Goal: Task Accomplishment & Management: Manage account settings

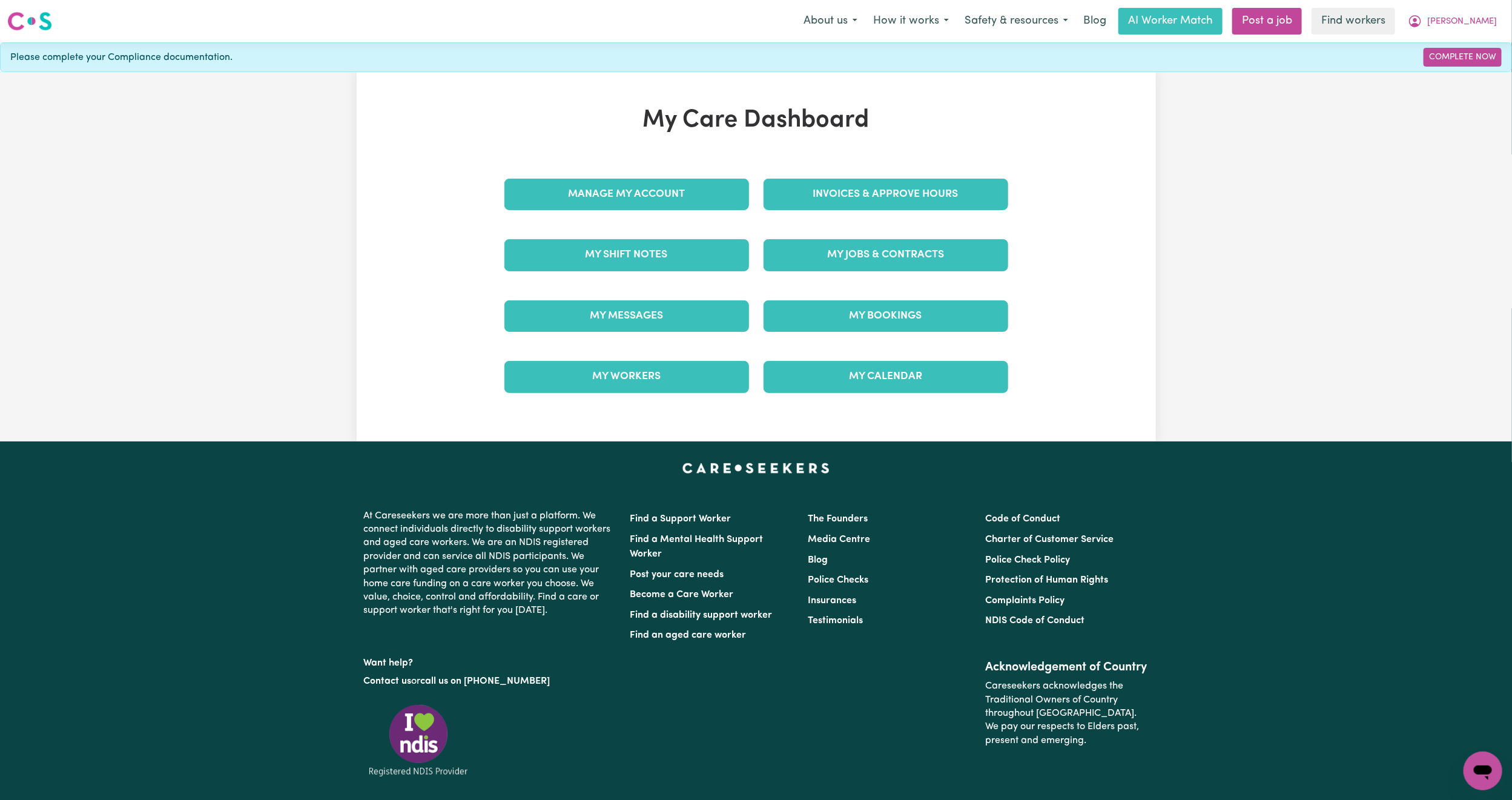
drag, startPoint x: 0, startPoint y: 0, endPoint x: 851, endPoint y: 174, distance: 868.6
click at [851, 174] on div "Invoices & Approve Hours" at bounding box center [886, 194] width 259 height 61
click at [840, 193] on link "Invoices & Approve Hours" at bounding box center [885, 194] width 245 height 32
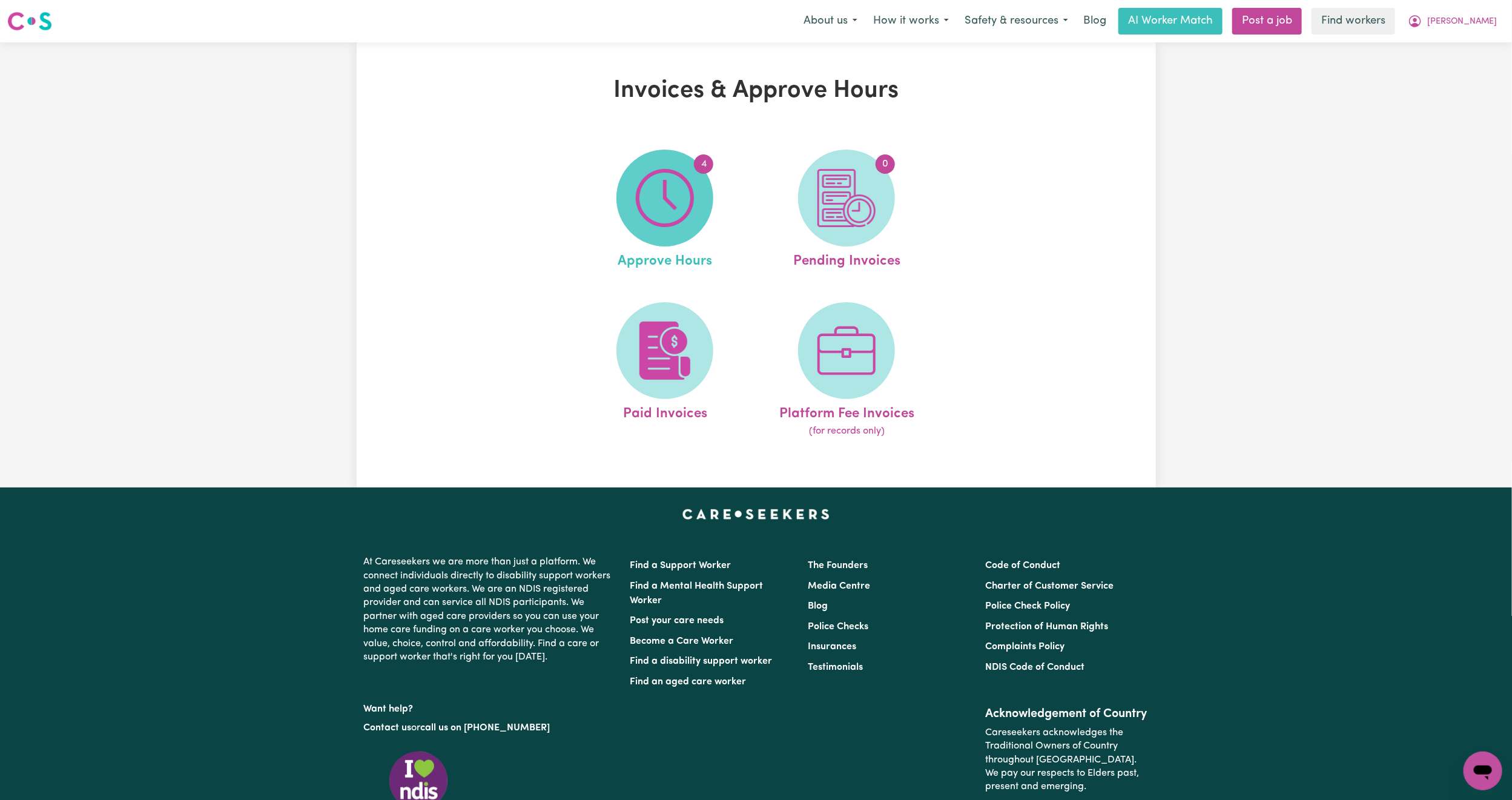
click at [667, 178] on img at bounding box center [665, 198] width 58 height 58
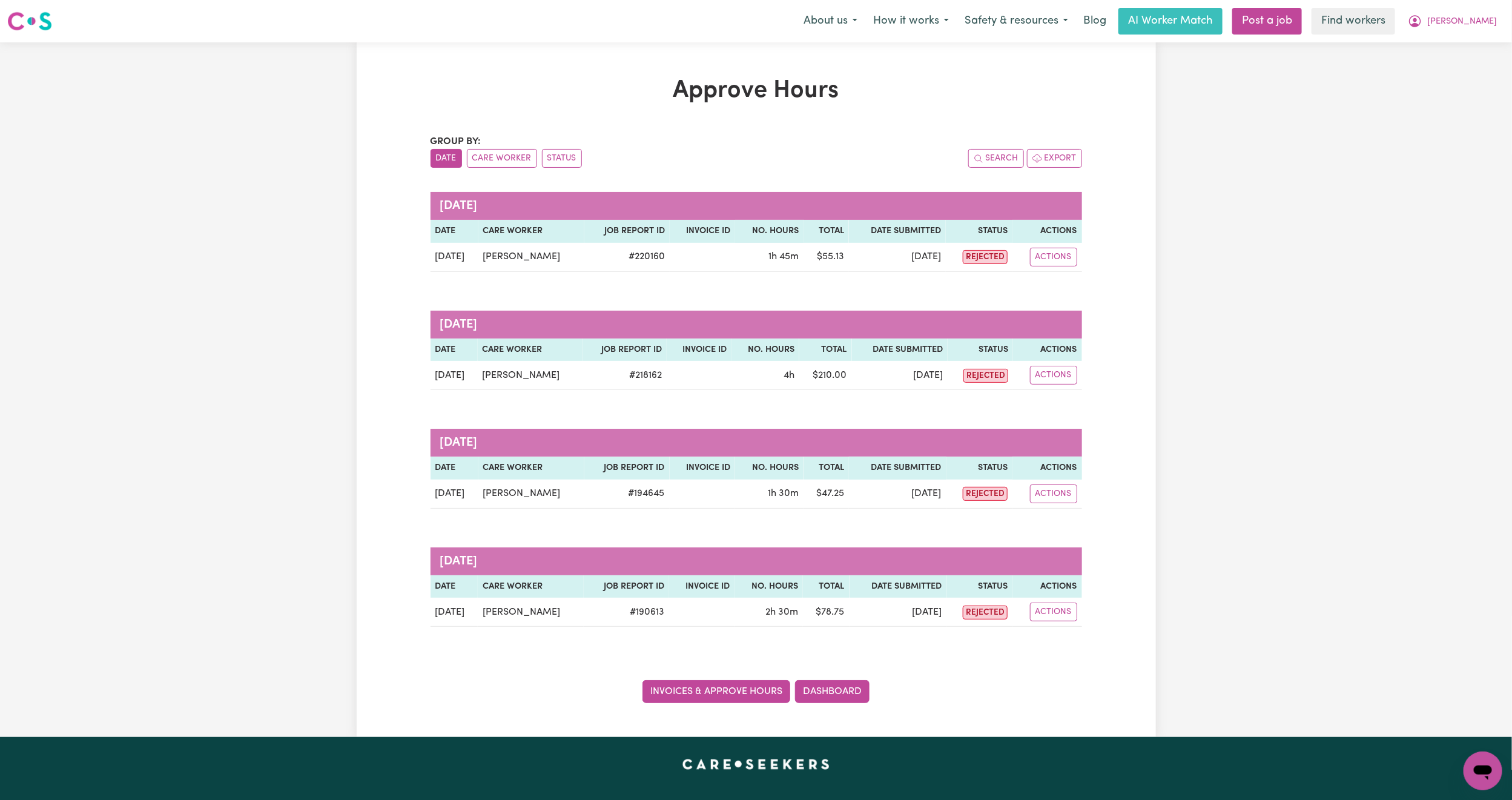
click at [720, 696] on link "Invoices & Approve Hours" at bounding box center [716, 692] width 148 height 23
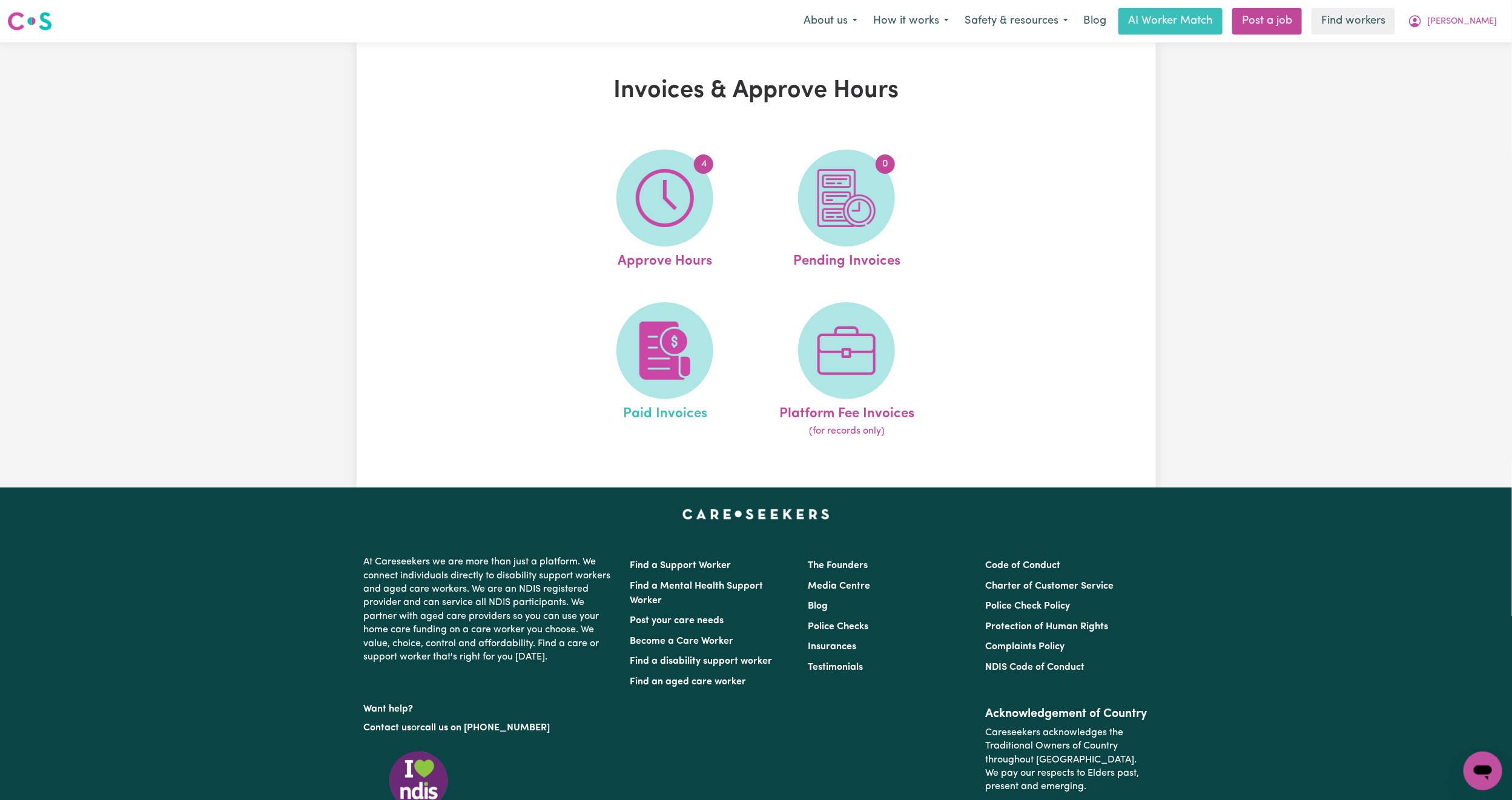
click at [707, 313] on link "Paid Invoices" at bounding box center [665, 370] width 174 height 137
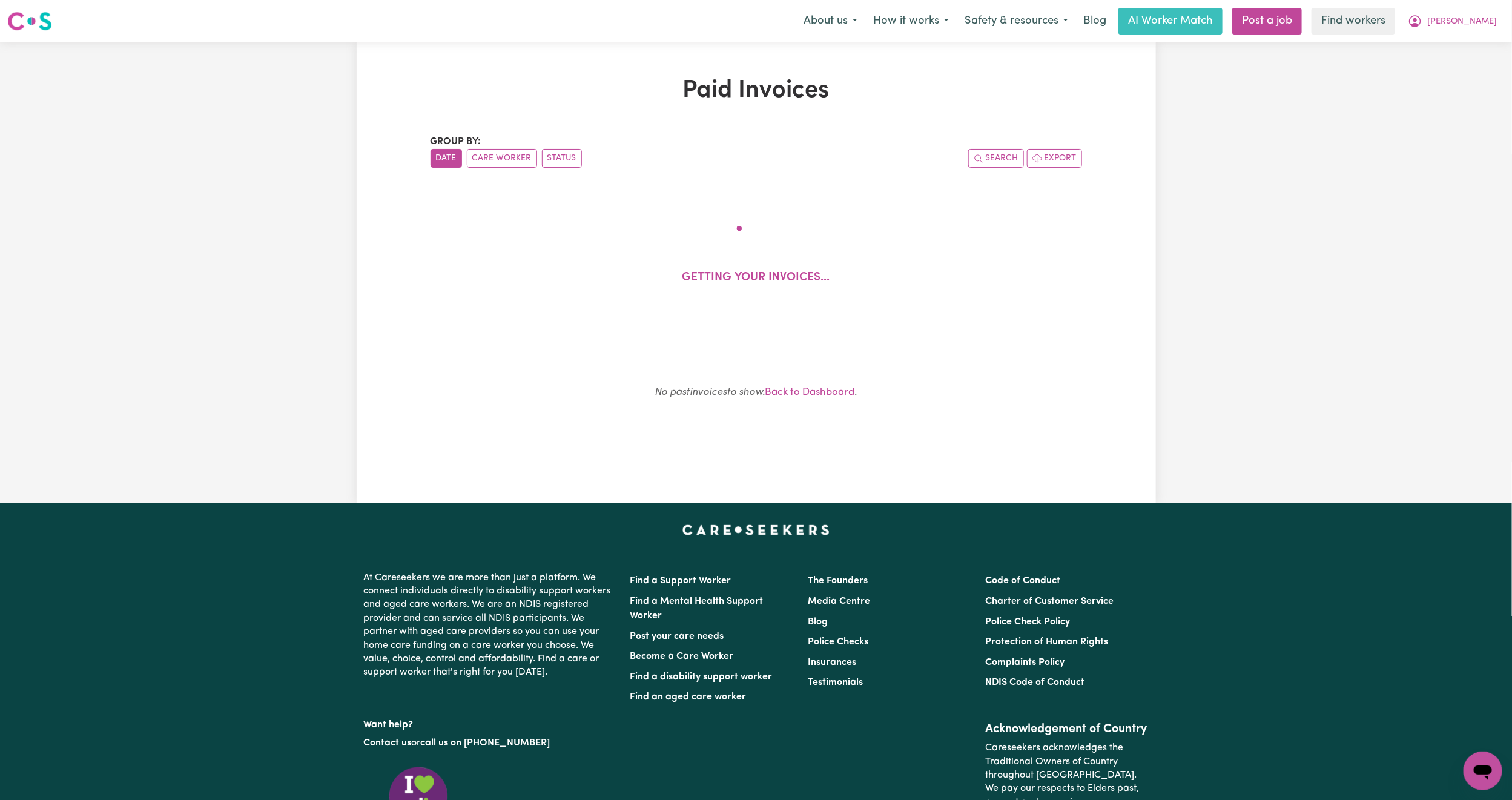
click at [687, 322] on div "Getting your invoices..." at bounding box center [756, 261] width 593 height 129
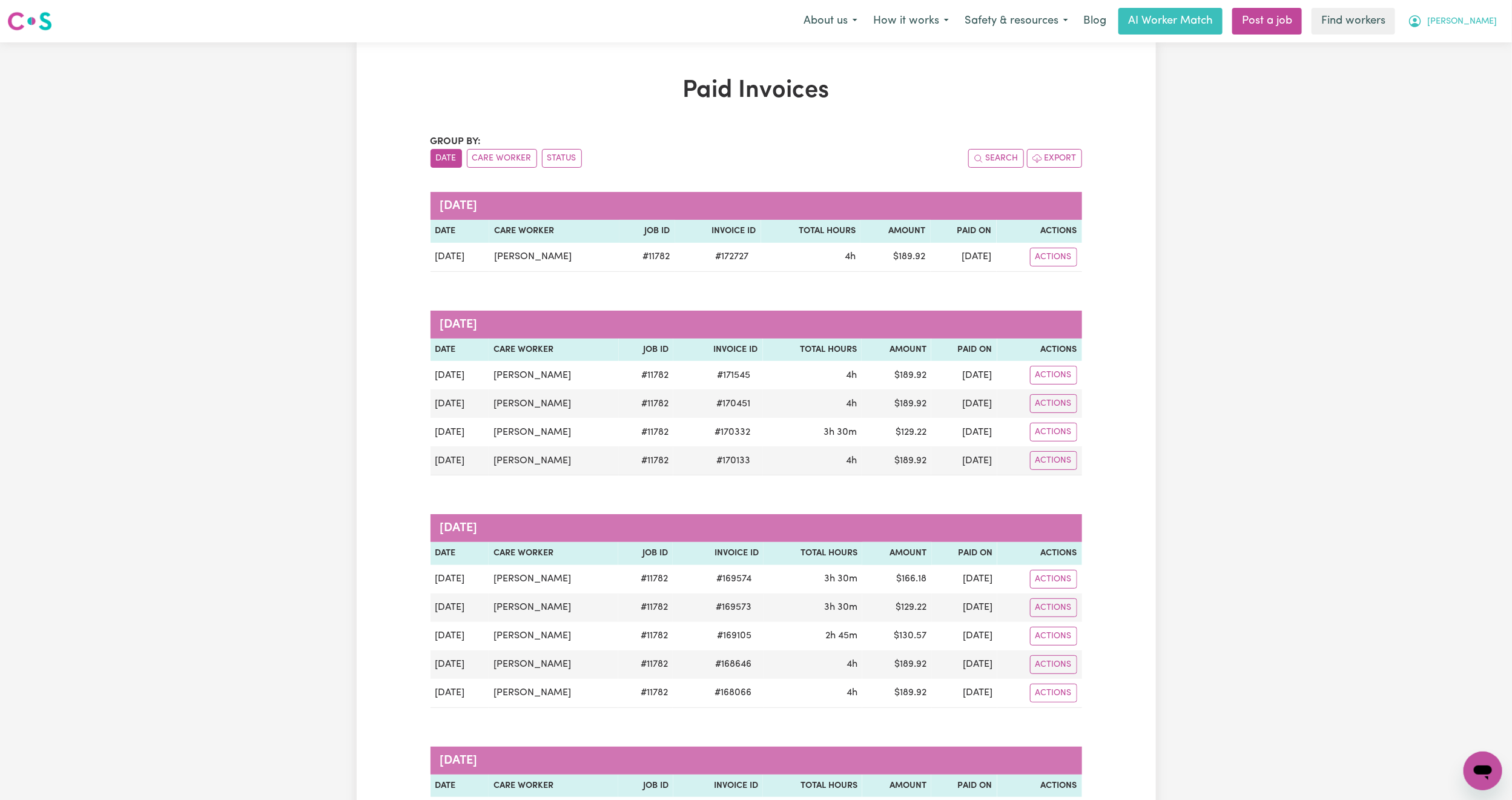
click at [1471, 26] on span "[PERSON_NAME]" at bounding box center [1462, 22] width 70 height 13
click at [1456, 44] on link "My Dashboard" at bounding box center [1456, 47] width 95 height 23
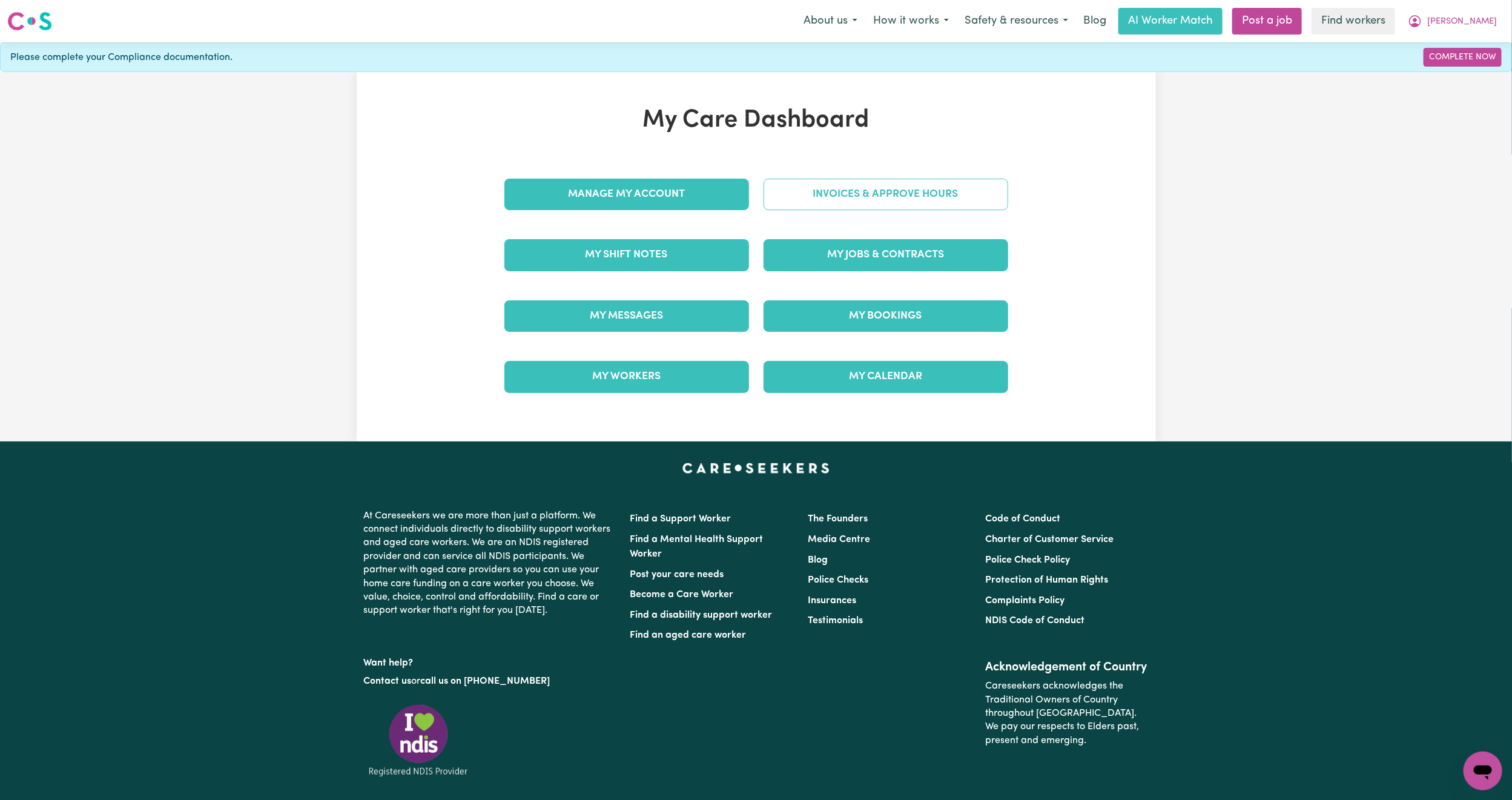
click at [848, 189] on link "Invoices & Approve Hours" at bounding box center [885, 194] width 245 height 32
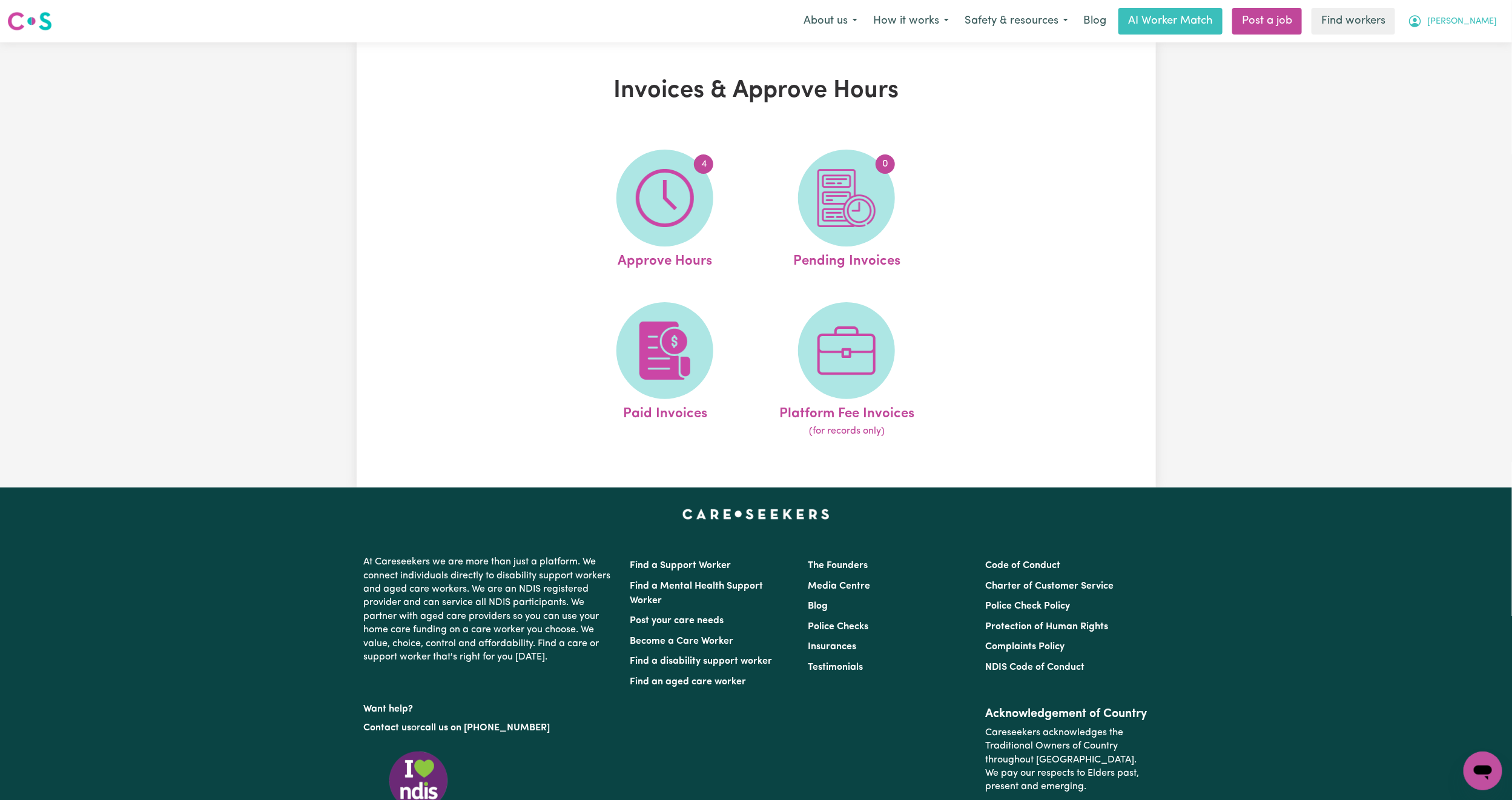
click at [1486, 24] on span "[PERSON_NAME]" at bounding box center [1462, 22] width 70 height 13
click at [1476, 40] on link "My Dashboard" at bounding box center [1456, 47] width 95 height 23
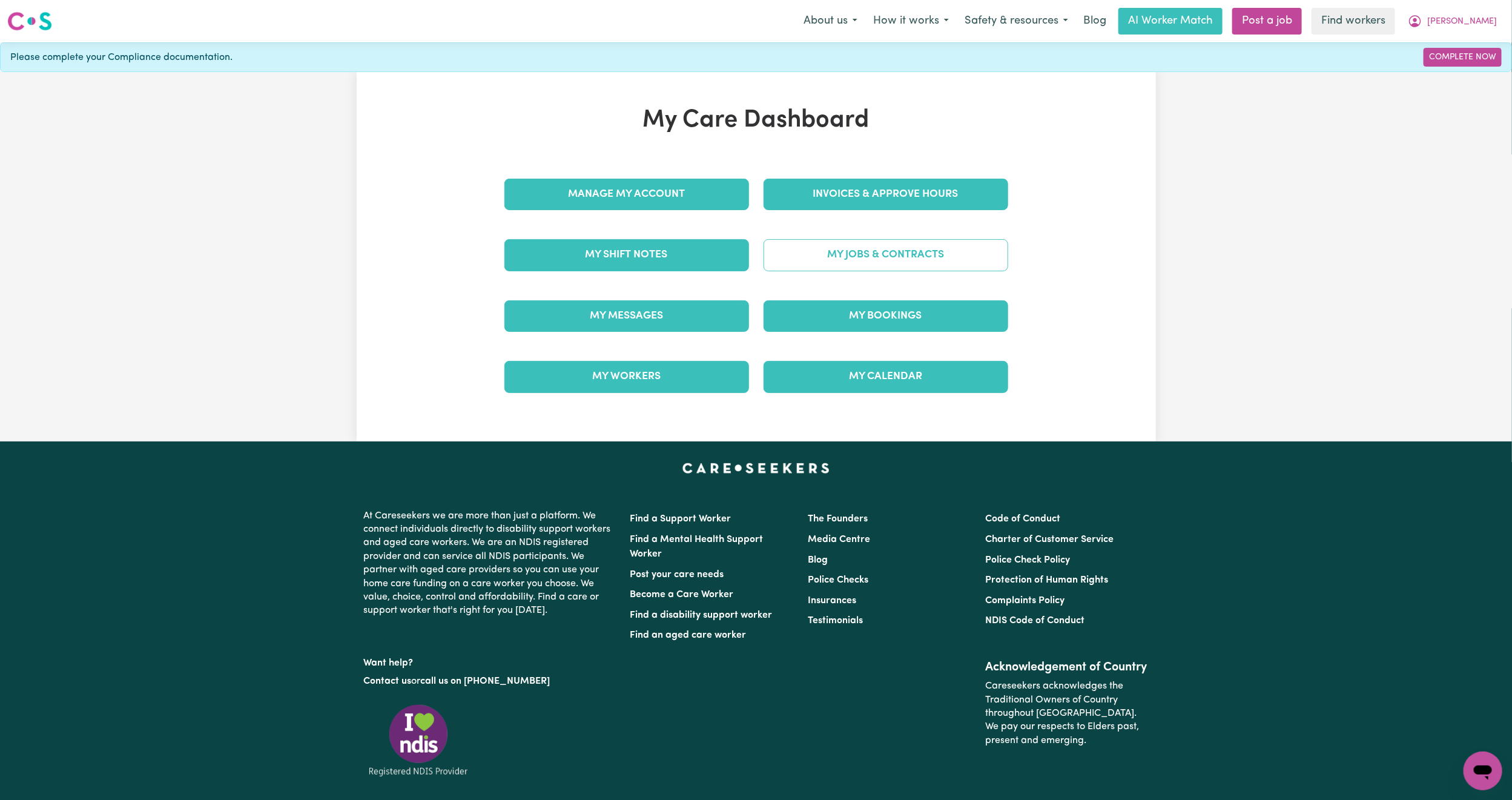
click at [880, 250] on link "My Jobs & Contracts" at bounding box center [885, 255] width 245 height 32
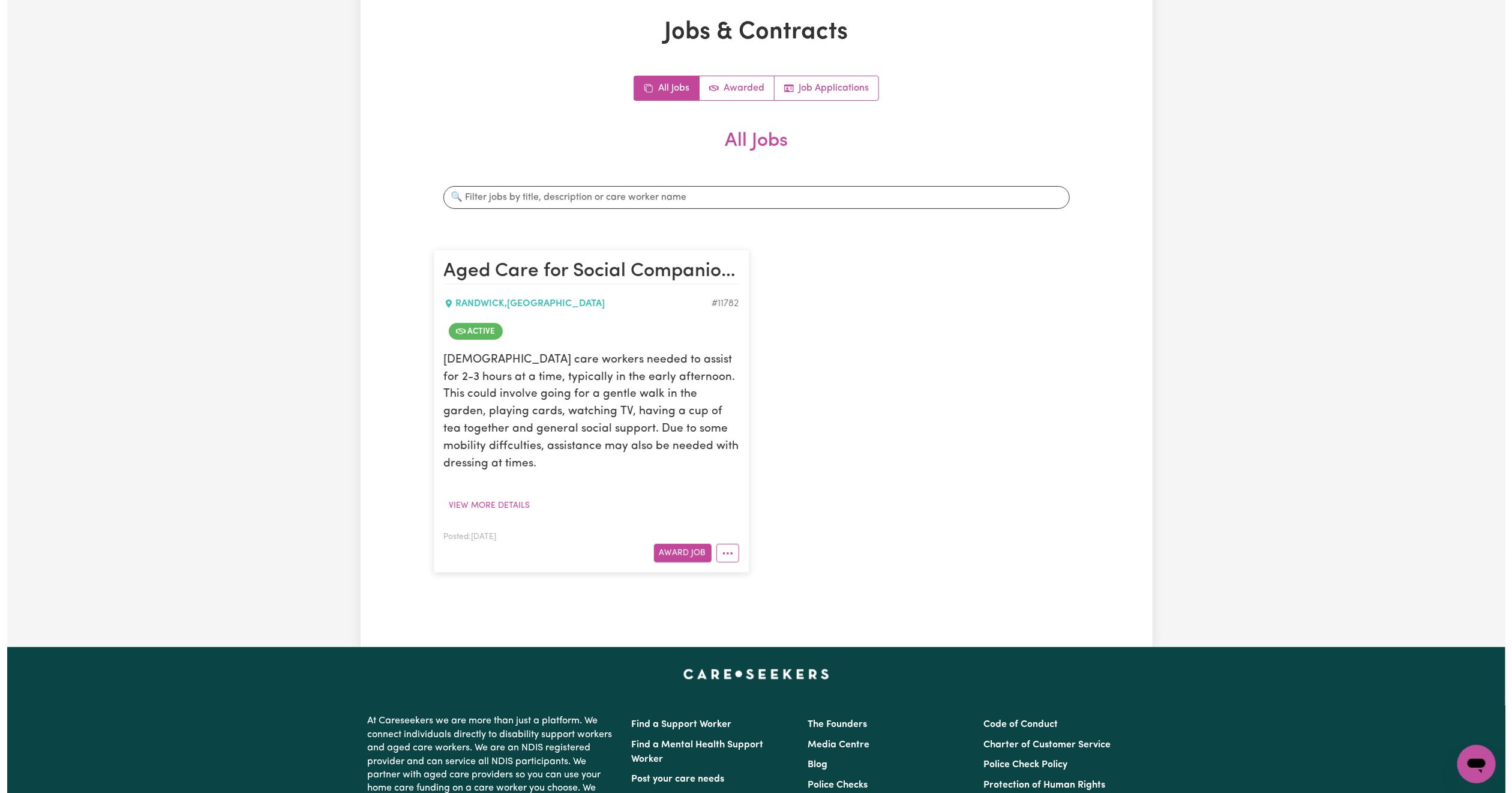
scroll to position [90, 0]
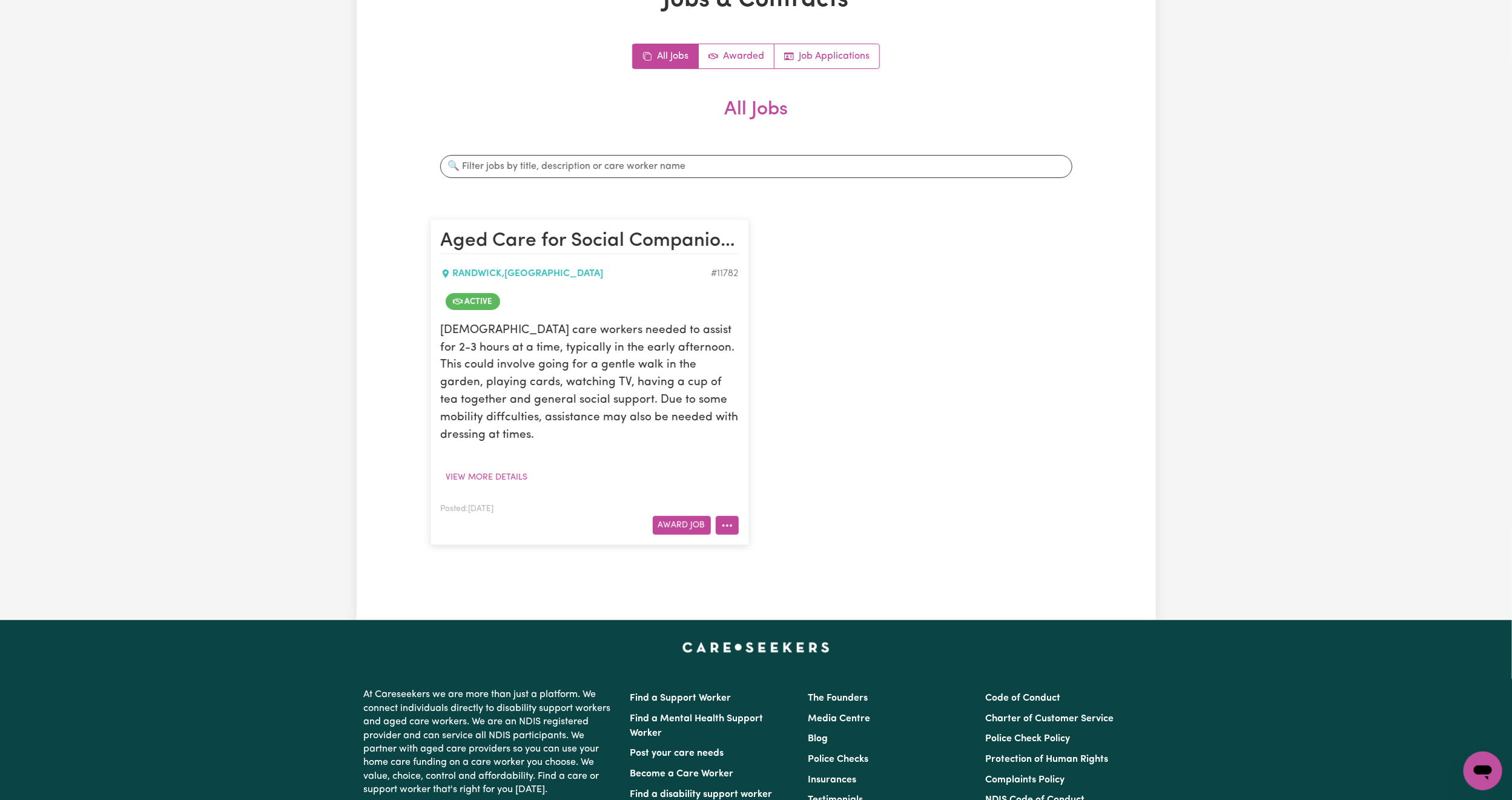
click at [723, 520] on icon "More options" at bounding box center [727, 525] width 12 height 12
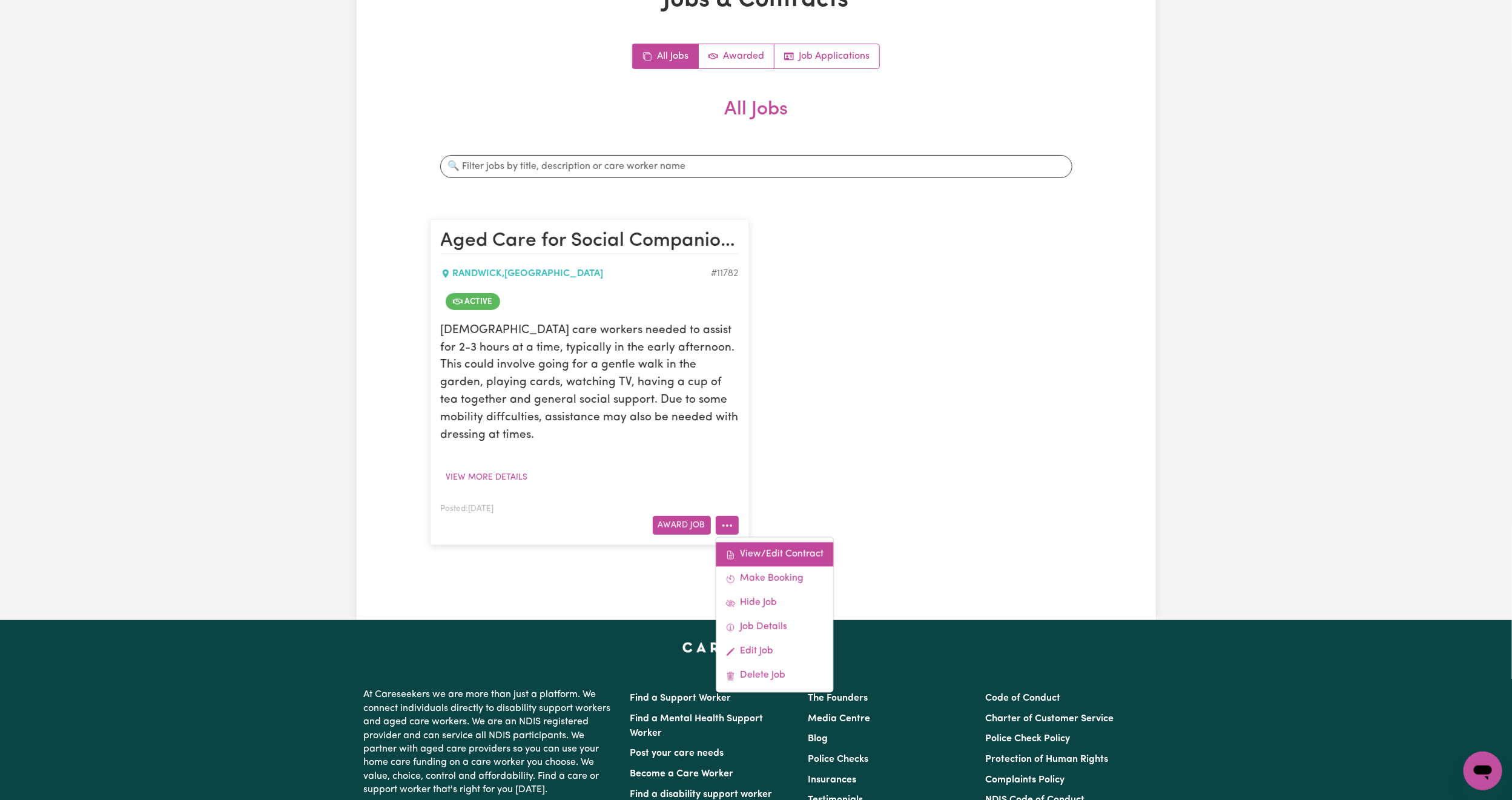
click at [762, 543] on link "View/Edit Contract" at bounding box center [775, 554] width 118 height 24
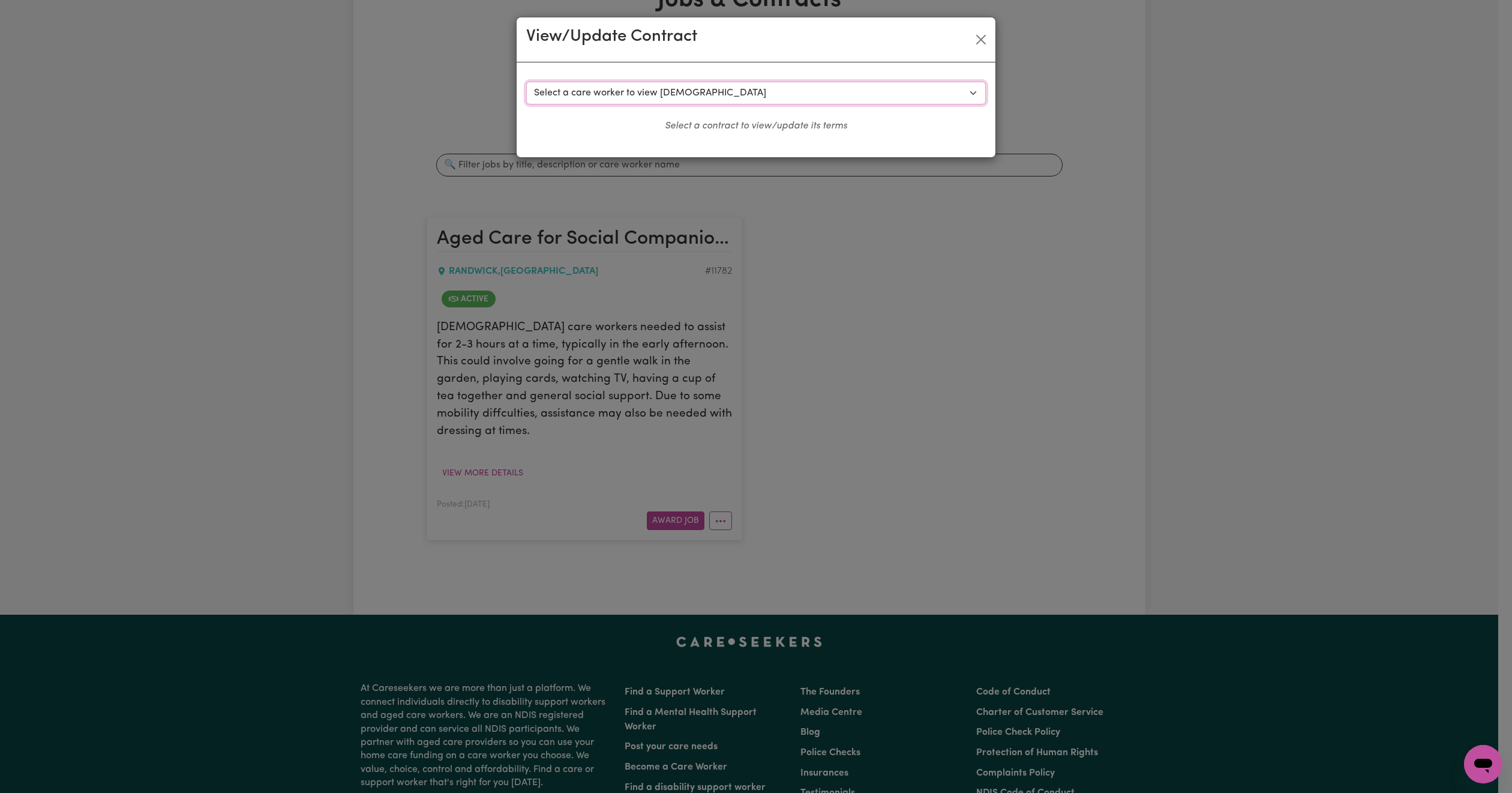
click at [807, 101] on select "Select a care worker to view [DEMOGRAPHIC_DATA] #8795 - [PERSON_NAME] (contract…" at bounding box center [756, 93] width 460 height 23
click at [982, 35] on button "Close" at bounding box center [981, 39] width 19 height 19
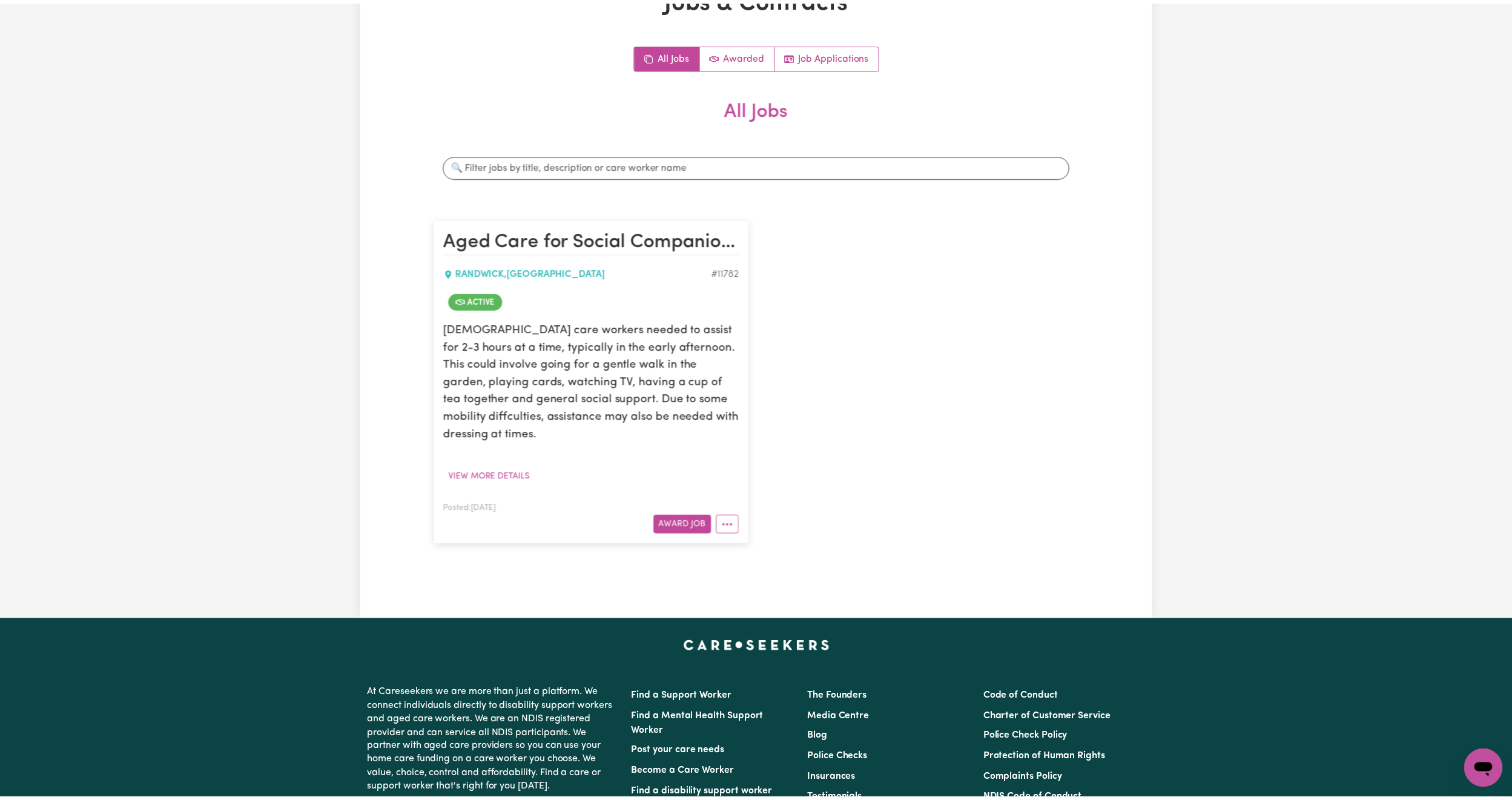
scroll to position [0, 0]
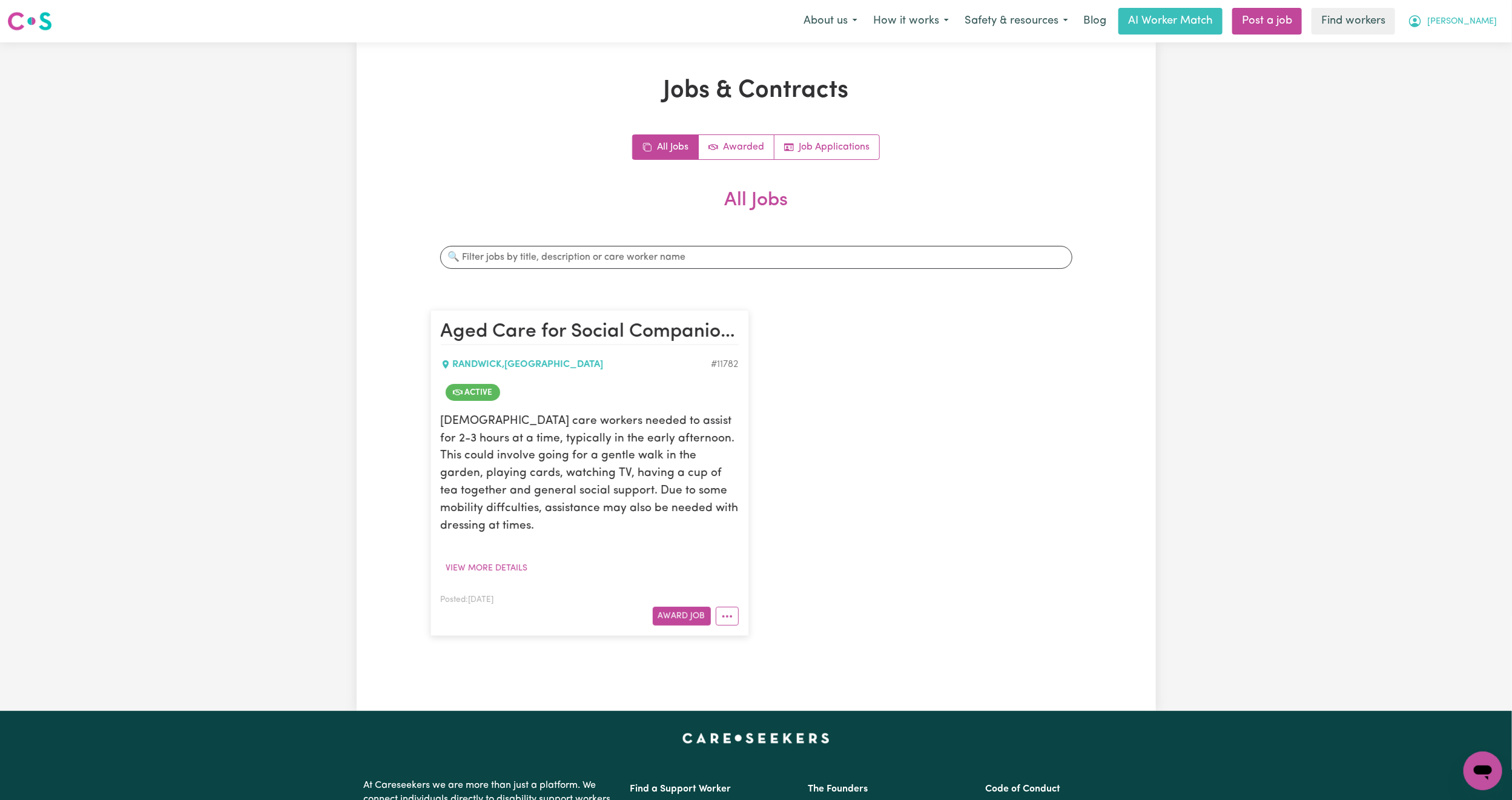
click at [1480, 22] on span "[PERSON_NAME]" at bounding box center [1462, 22] width 70 height 13
click at [1467, 41] on link "My Dashboard" at bounding box center [1456, 47] width 95 height 23
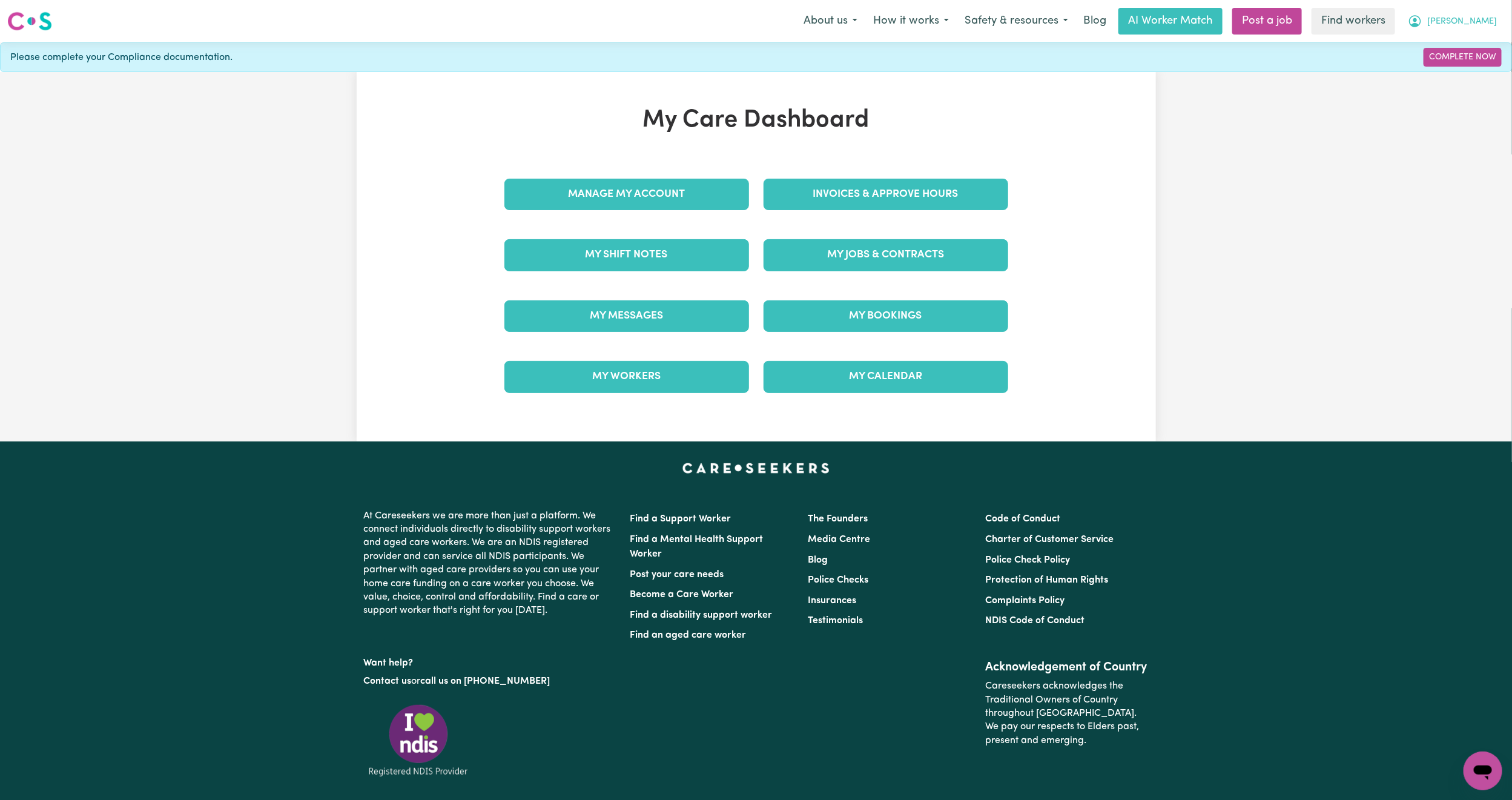
click at [1422, 18] on icon "My Account" at bounding box center [1415, 21] width 12 height 12
click at [1442, 64] on link "Logout" at bounding box center [1456, 70] width 95 height 23
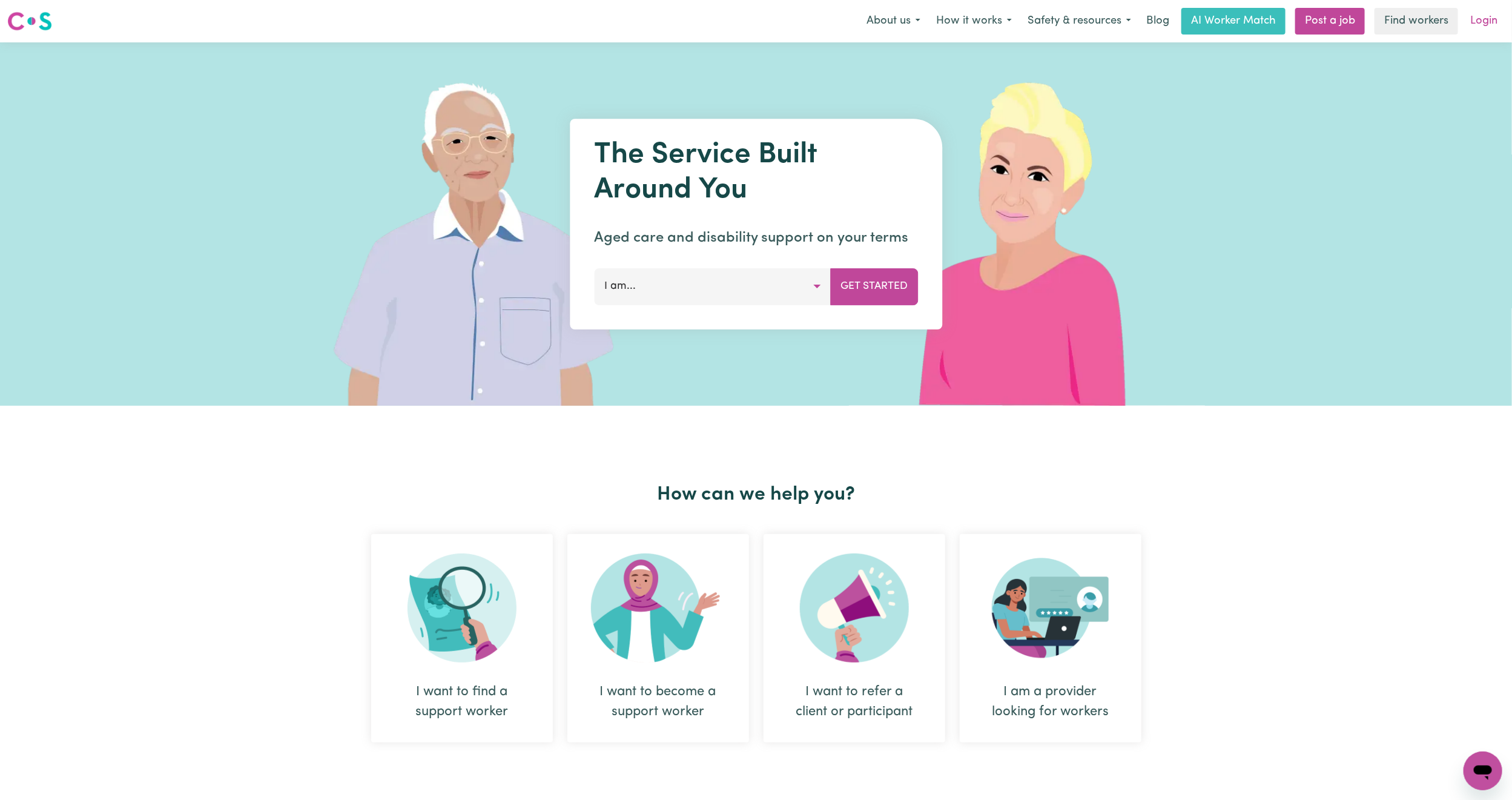
click at [1480, 23] on link "Login" at bounding box center [1484, 21] width 41 height 27
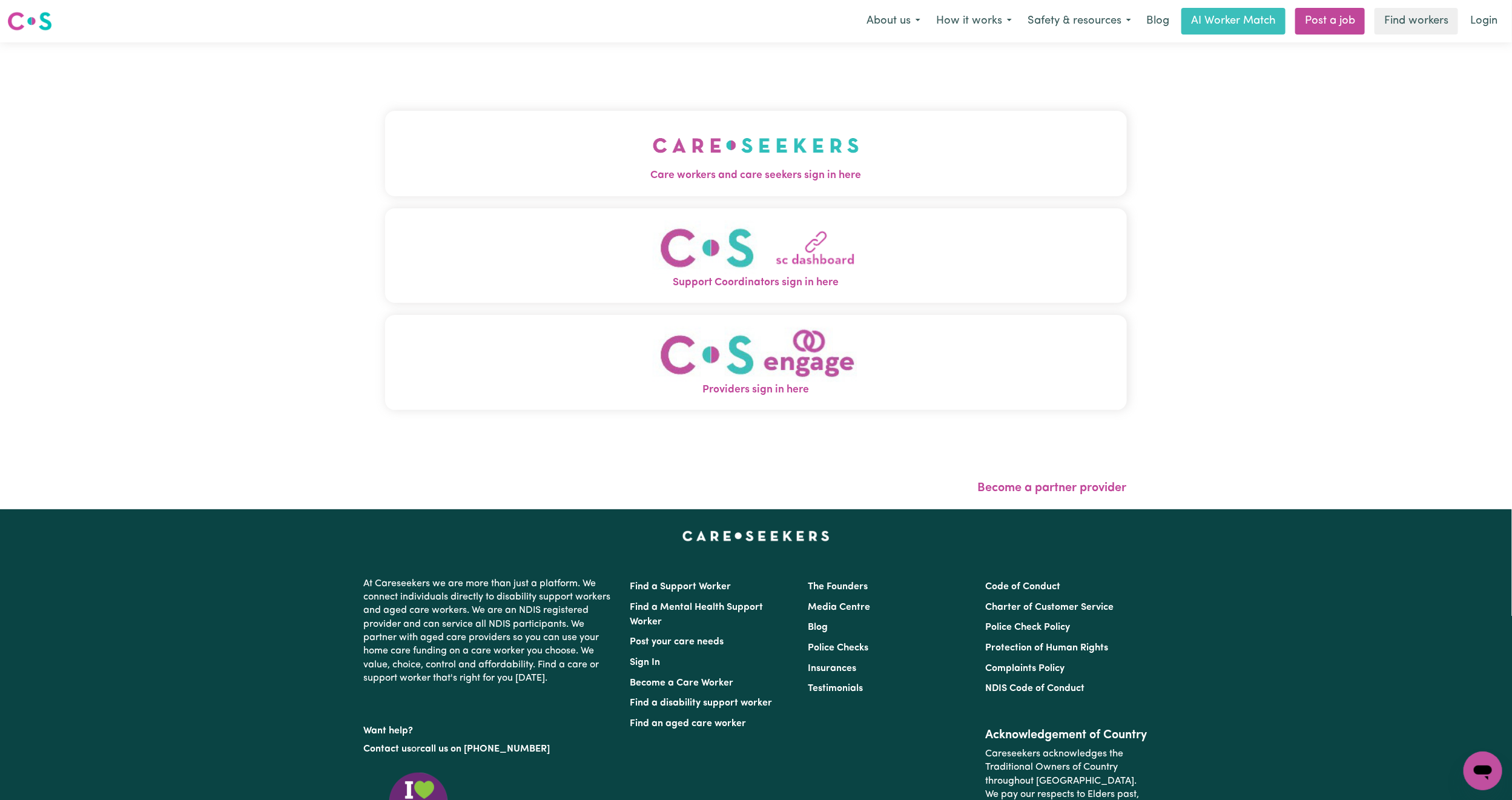
click at [683, 186] on button "Care workers and care seekers sign in here" at bounding box center [756, 154] width 742 height 85
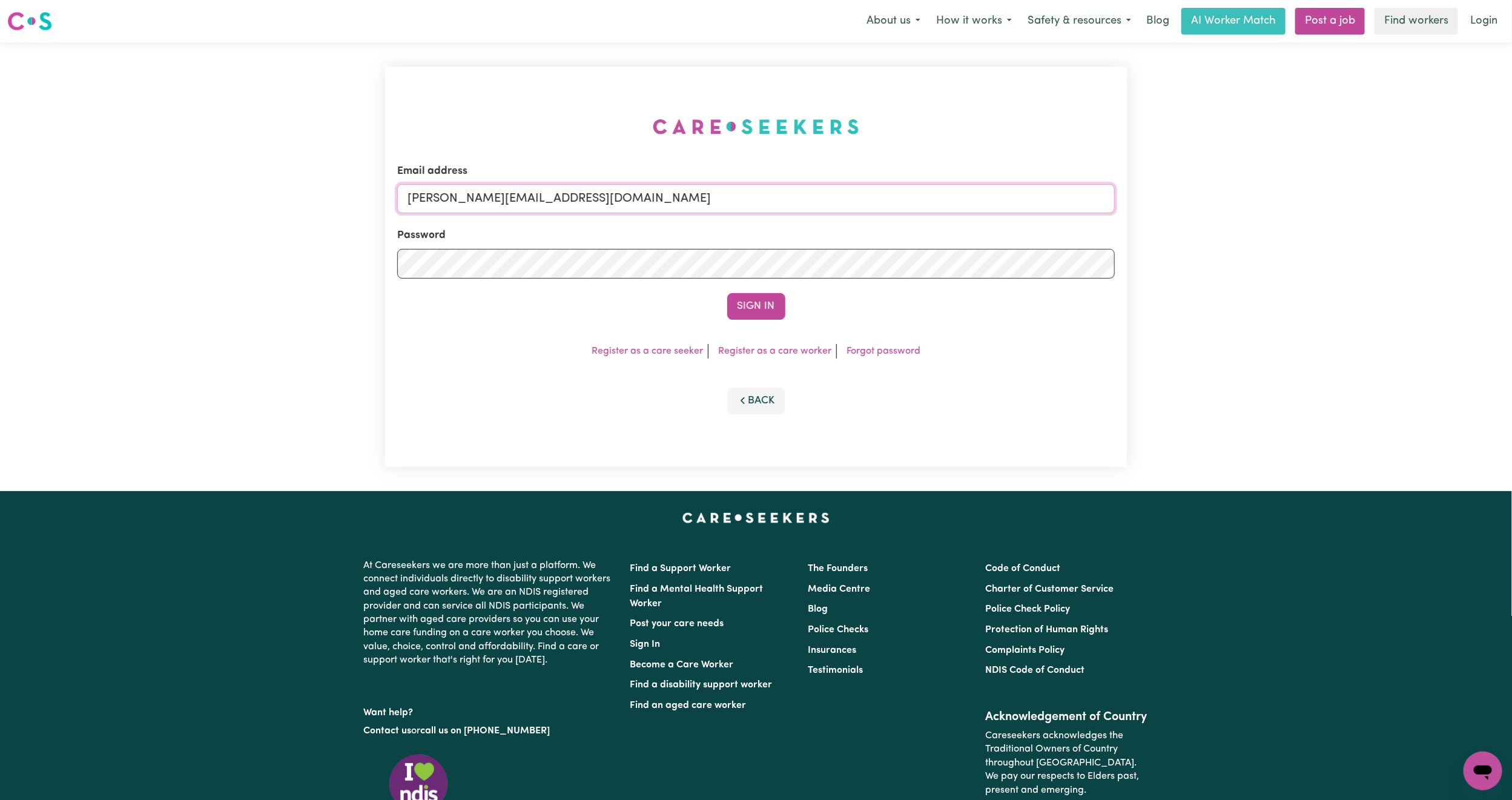
click at [585, 195] on input "[PERSON_NAME][EMAIL_ADDRESS][DOMAIN_NAME]" at bounding box center [756, 198] width 718 height 29
drag, startPoint x: 471, startPoint y: 205, endPoint x: 807, endPoint y: 232, distance: 337.1
click at [807, 232] on form "Email address [EMAIL_ADDRESS][PERSON_NAME][DOMAIN_NAME] Password Sign In" at bounding box center [756, 241] width 718 height 156
type input "superuser~[EMAIL_ADDRESS][DOMAIN_NAME]"
click at [758, 311] on button "Sign In" at bounding box center [757, 306] width 58 height 27
